Goal: Check status

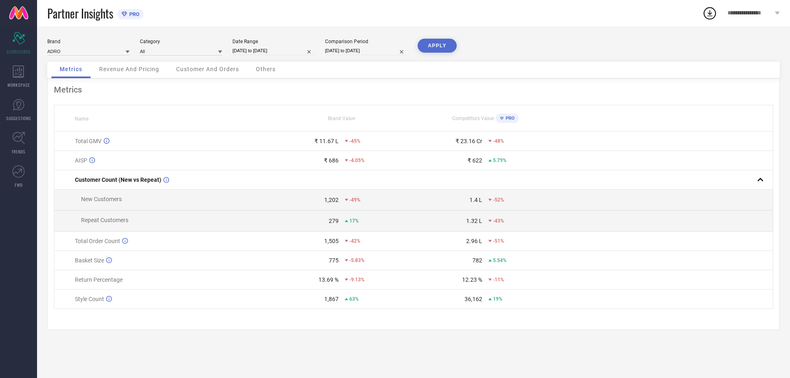
click at [264, 50] on input "[DATE] to [DATE]" at bounding box center [273, 50] width 82 height 9
select select "8"
select select "2025"
select select "9"
select select "2025"
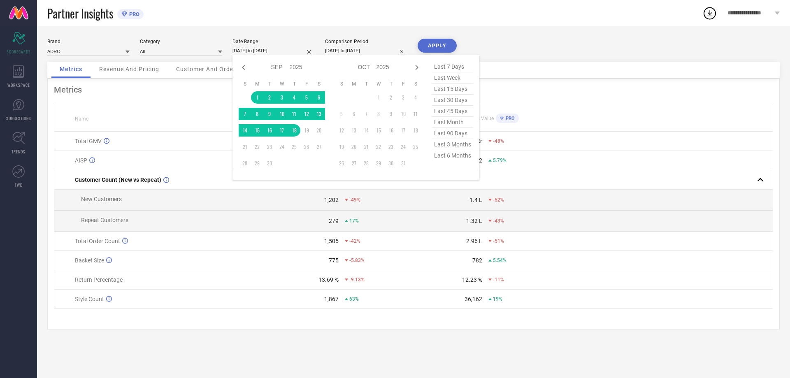
click at [278, 33] on div "Brand ADRO Category All Date Range [DATE] to [DATE] Jan Feb Mar Apr May Jun [DA…" at bounding box center [413, 202] width 753 height 352
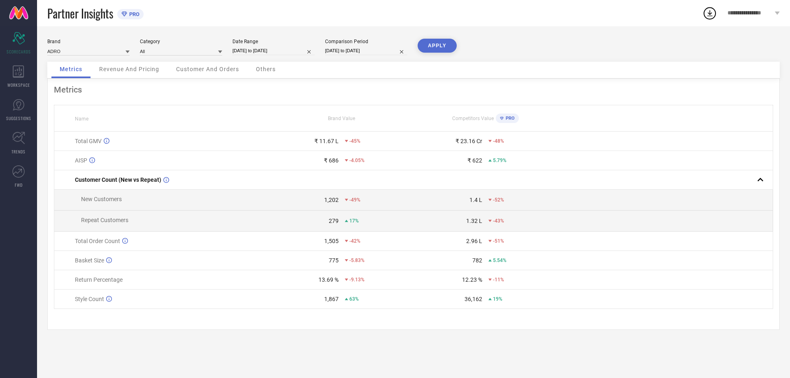
select select "8"
select select "2025"
select select "9"
select select "2025"
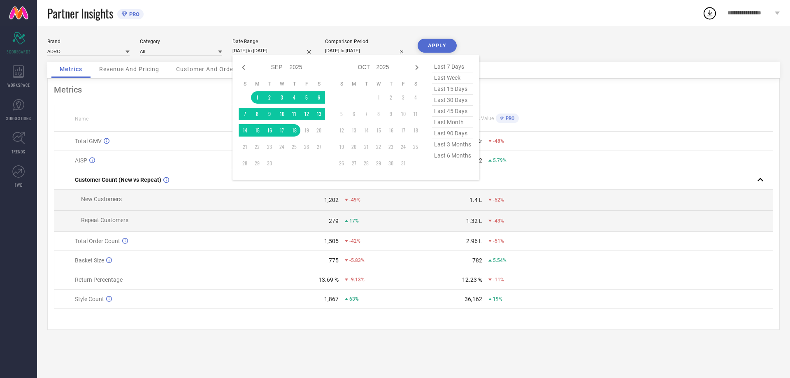
click at [262, 53] on input "[DATE] to [DATE]" at bounding box center [273, 50] width 82 height 9
click at [300, 29] on div "Brand ADRO Category All Date Range [DATE] to [DATE] Jan Feb Mar Apr May Jun [DA…" at bounding box center [413, 202] width 753 height 352
